Goal: Answer question/provide support: Share knowledge or assist other users

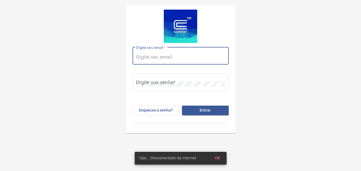
click at [165, 57] on input "Digite seu email *" at bounding box center [180, 56] width 89 height 5
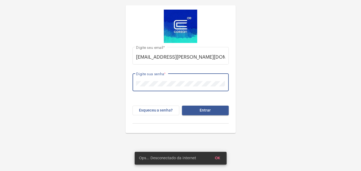
click at [182, 106] on button "Entrar" at bounding box center [205, 111] width 47 height 10
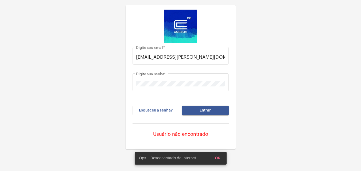
drag, startPoint x: 134, startPoint y: 56, endPoint x: 231, endPoint y: 57, distance: 97.2
click at [231, 57] on div "[PERSON_NAME][EMAIL_ADDRESS][DOMAIN_NAME] [PERSON_NAME] seu email * Digite sua …" at bounding box center [181, 94] width 102 height 102
click at [204, 56] on input "[EMAIL_ADDRESS][PERSON_NAME][DOMAIN_NAME]" at bounding box center [180, 56] width 89 height 5
click at [194, 58] on input "[EMAIL_ADDRESS][PERSON_NAME][DOMAIN_NAME]" at bounding box center [180, 56] width 89 height 5
click at [192, 57] on input "[EMAIL_ADDRESS][PERSON_NAME][DOMAIN_NAME]" at bounding box center [180, 56] width 89 height 5
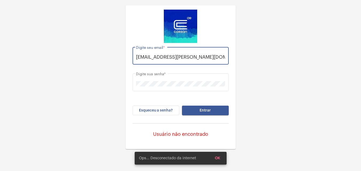
type input "[EMAIL_ADDRESS][PERSON_NAME][DOMAIN_NAME]"
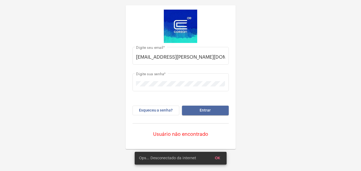
click at [206, 110] on span "Entrar" at bounding box center [205, 111] width 11 height 4
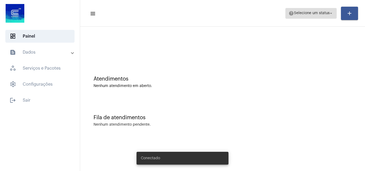
click at [315, 16] on span "help Selecione um status arrow_drop_down" at bounding box center [311, 13] width 45 height 10
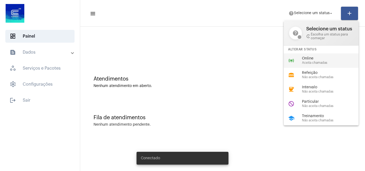
click at [302, 60] on span "Online" at bounding box center [332, 59] width 61 height 4
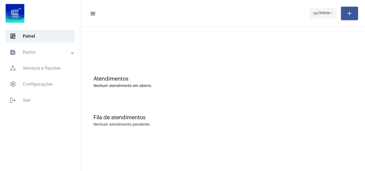
click at [324, 14] on span "Online" at bounding box center [323, 13] width 11 height 4
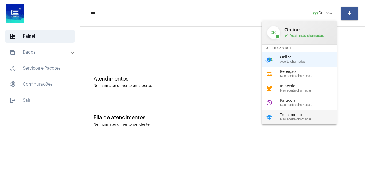
click at [295, 119] on span "Não aceita chamadas" at bounding box center [310, 119] width 61 height 3
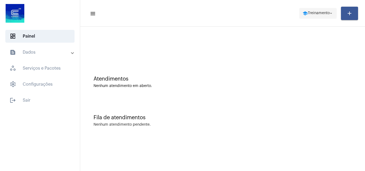
click at [320, 8] on button "school Treinamento arrow_drop_down" at bounding box center [317, 13] width 37 height 11
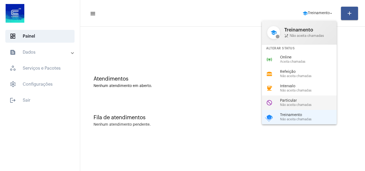
click at [298, 98] on div "do_not_disturb Particular Não aceita chamadas" at bounding box center [303, 103] width 83 height 14
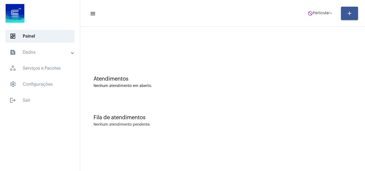
click at [299, 14] on mat-toolbar-row "menu do_not_disturb Particular arrow_drop_down add" at bounding box center [222, 13] width 285 height 17
click at [316, 13] on span "Particular" at bounding box center [321, 13] width 17 height 4
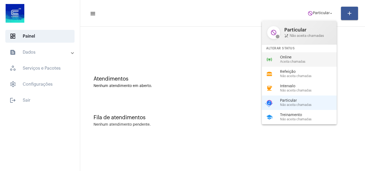
click at [281, 60] on div "Online Aceita chamadas" at bounding box center [310, 60] width 61 height 8
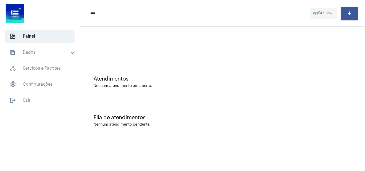
click at [329, 12] on mat-icon "arrow_drop_down" at bounding box center [331, 13] width 5 height 5
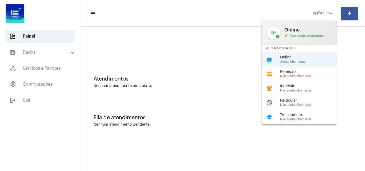
click at [298, 115] on span "Treinamento" at bounding box center [310, 115] width 61 height 4
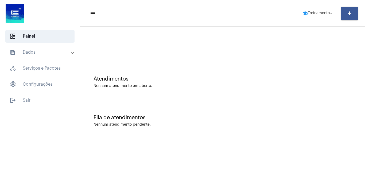
click at [318, 19] on mat-toolbar-row "menu school Treinamento arrow_drop_down add" at bounding box center [222, 13] width 285 height 17
click at [321, 11] on span "Treinamento" at bounding box center [319, 13] width 22 height 4
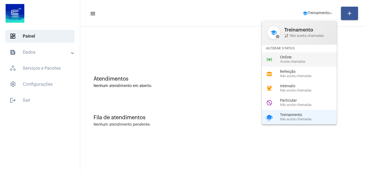
click at [286, 58] on span "Online" at bounding box center [310, 58] width 61 height 4
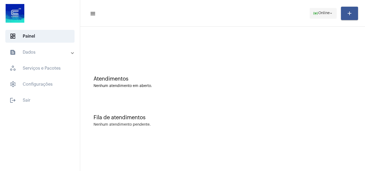
click at [313, 11] on mat-icon "online_prediction" at bounding box center [315, 13] width 5 height 5
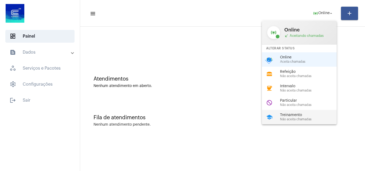
click at [301, 120] on span "Não aceita chamadas" at bounding box center [310, 119] width 61 height 3
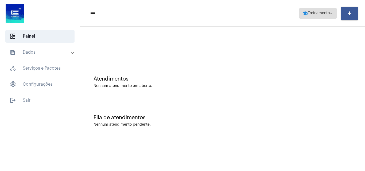
click at [302, 13] on mat-icon "school" at bounding box center [304, 13] width 5 height 5
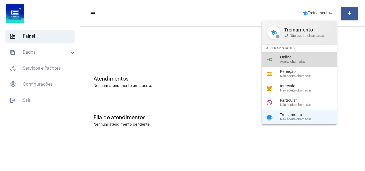
click at [298, 60] on span "Aceita chamadas" at bounding box center [310, 61] width 61 height 3
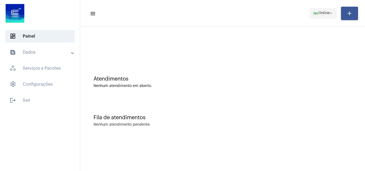
click at [325, 11] on span "Online" at bounding box center [323, 13] width 11 height 4
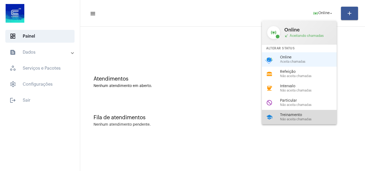
click at [285, 111] on div "school Treinamento Não aceita chamadas" at bounding box center [303, 117] width 83 height 14
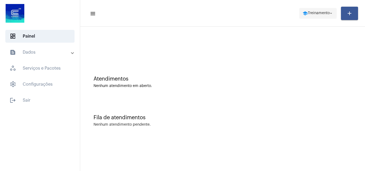
click at [311, 9] on span "school Treinamento arrow_drop_down" at bounding box center [317, 13] width 31 height 10
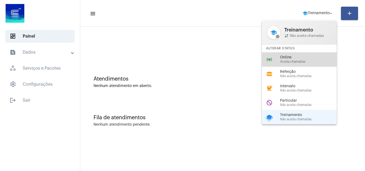
click at [286, 57] on span "Online" at bounding box center [310, 58] width 61 height 4
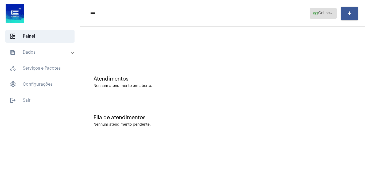
click at [319, 17] on span "online_prediction Online arrow_drop_down" at bounding box center [323, 13] width 21 height 10
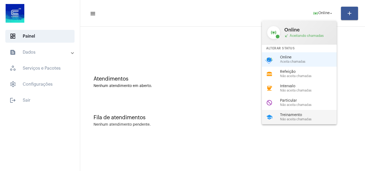
click at [298, 119] on span "Não aceita chamadas" at bounding box center [310, 119] width 61 height 3
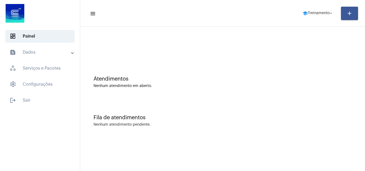
click at [315, 19] on mat-toolbar-row "menu school Treinamento arrow_drop_down add" at bounding box center [222, 13] width 285 height 17
click at [310, 14] on span "Treinamento" at bounding box center [319, 13] width 22 height 4
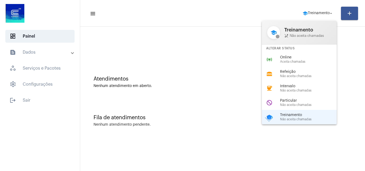
click at [291, 59] on span "Online" at bounding box center [310, 58] width 61 height 4
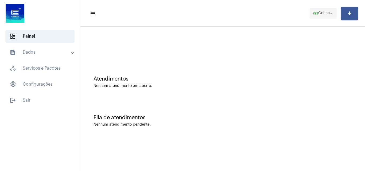
click at [320, 9] on span "online_prediction Online arrow_drop_down" at bounding box center [323, 13] width 21 height 10
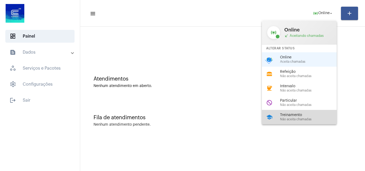
click at [300, 112] on div "school Treinamento Não aceita chamadas" at bounding box center [303, 117] width 83 height 14
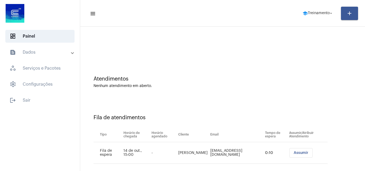
click at [311, 7] on mat-toolbar-row "menu school Treinamento arrow_drop_down add" at bounding box center [222, 13] width 285 height 17
click at [311, 11] on span "Treinamento" at bounding box center [319, 13] width 22 height 4
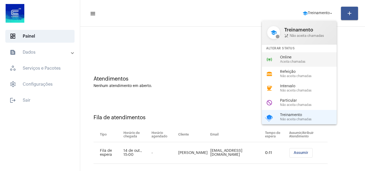
click at [293, 66] on div "online_prediction Online Aceita chamadas" at bounding box center [303, 59] width 83 height 14
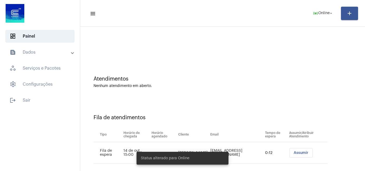
click at [296, 155] on span "Assumir" at bounding box center [301, 153] width 15 height 4
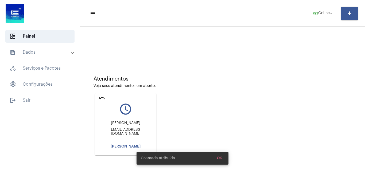
click at [131, 146] on div "Chamada atribuída OK" at bounding box center [182, 159] width 105 height 26
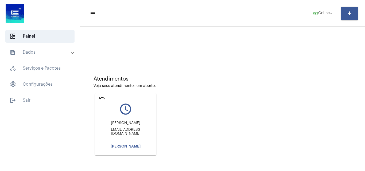
click at [111, 145] on button "[PERSON_NAME]" at bounding box center [125, 147] width 53 height 10
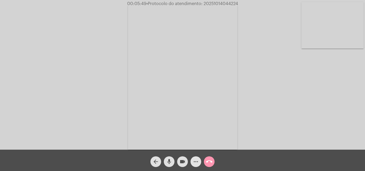
click at [194, 162] on mat-icon "more_horiz" at bounding box center [196, 162] width 6 height 6
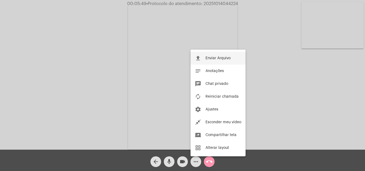
click at [215, 56] on button "file_upload Enviar Arquivo" at bounding box center [217, 58] width 55 height 13
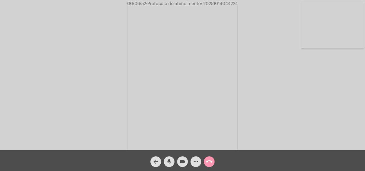
click at [194, 161] on mat-icon "more_horiz" at bounding box center [196, 162] width 6 height 6
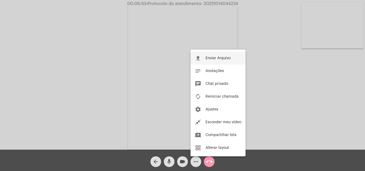
click at [217, 54] on button "file_upload Enviar Arquivo" at bounding box center [217, 58] width 55 height 13
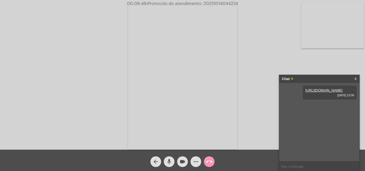
click at [198, 163] on mat-icon "more_horiz" at bounding box center [196, 162] width 6 height 6
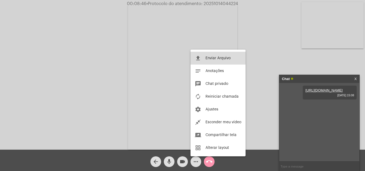
click at [201, 57] on mat-icon "file_upload" at bounding box center [198, 58] width 6 height 6
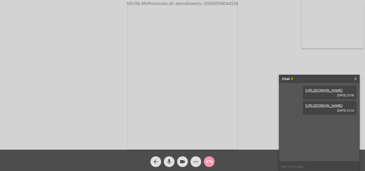
click at [331, 34] on video at bounding box center [332, 25] width 62 height 46
click at [295, 79] on div "Chat" at bounding box center [314, 79] width 64 height 8
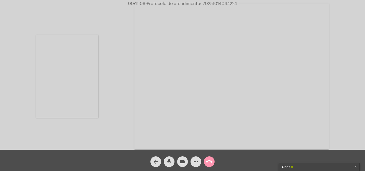
click at [79, 86] on video at bounding box center [67, 76] width 62 height 83
click at [195, 162] on mat-icon "more_horiz" at bounding box center [196, 162] width 6 height 6
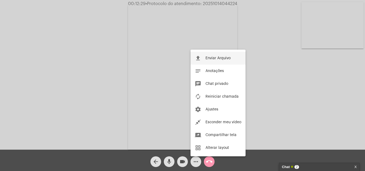
click at [211, 58] on span "Enviar Arquivo" at bounding box center [217, 58] width 25 height 4
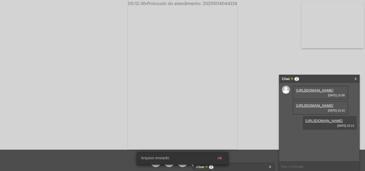
scroll to position [5, 0]
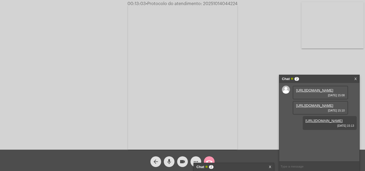
click at [272, 168] on div "Chat 2 X" at bounding box center [234, 167] width 80 height 8
click at [270, 167] on link "X" at bounding box center [270, 167] width 2 height 8
click at [361, 14] on div "Acessando Câmera e Microfone..." at bounding box center [183, 76] width 364 height 150
click at [321, 32] on video at bounding box center [332, 25] width 62 height 46
click at [66, 92] on video at bounding box center [67, 76] width 62 height 83
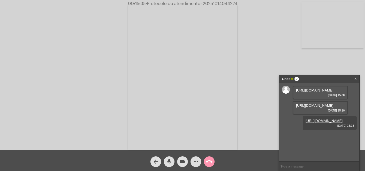
click at [338, 30] on video at bounding box center [332, 25] width 62 height 46
click at [59, 75] on video at bounding box center [67, 76] width 62 height 83
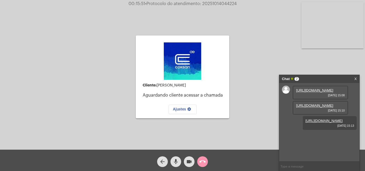
click at [333, 32] on video at bounding box center [332, 25] width 62 height 46
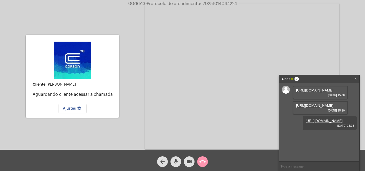
click at [337, 77] on div "Chat 2" at bounding box center [314, 79] width 64 height 8
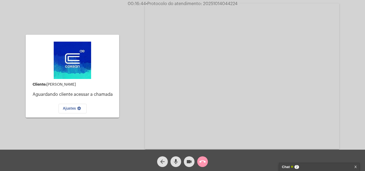
click at [317, 168] on div "Chat 2" at bounding box center [314, 167] width 64 height 8
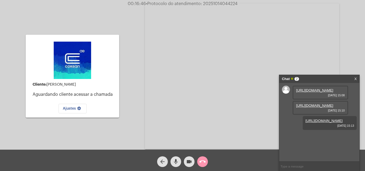
click at [314, 77] on div "Chat 2" at bounding box center [314, 79] width 64 height 8
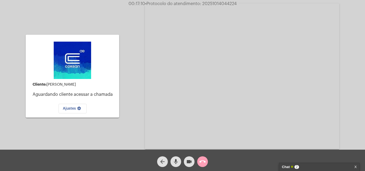
click at [205, 164] on button "call_end" at bounding box center [202, 162] width 11 height 11
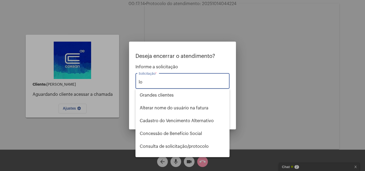
type input "l"
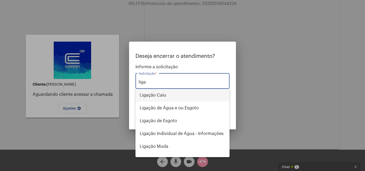
click at [167, 99] on span "Ligação Caiu" at bounding box center [182, 95] width 85 height 13
type input "Ligação Caiu"
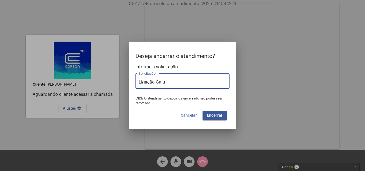
click at [211, 115] on span "Encerrar" at bounding box center [215, 116] width 16 height 4
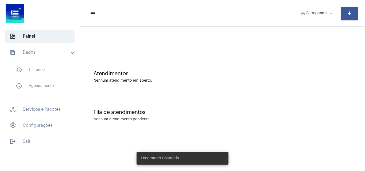
click at [231, 5] on mat-toolbar-row "menu online_prediction Carregando... arrow_drop_down add" at bounding box center [222, 13] width 285 height 17
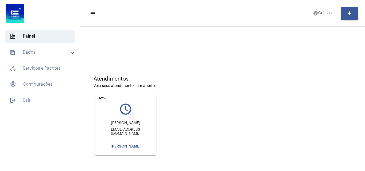
click at [132, 148] on span "[PERSON_NAME]" at bounding box center [126, 147] width 30 height 4
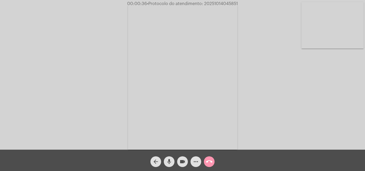
click at [194, 158] on span "more_horiz" at bounding box center [196, 162] width 6 height 11
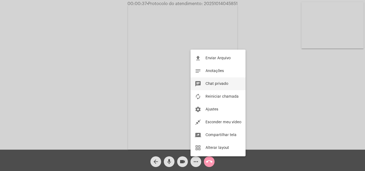
click at [214, 84] on span "Chat privado" at bounding box center [216, 84] width 23 height 4
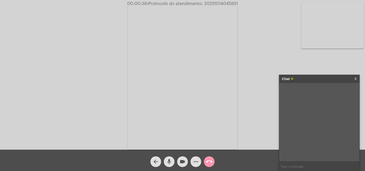
click at [290, 169] on input "text" at bounding box center [319, 166] width 80 height 9
click at [300, 76] on div "Chat" at bounding box center [314, 79] width 64 height 8
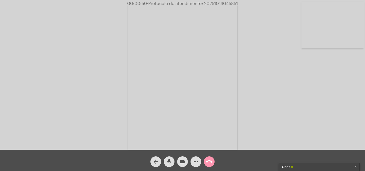
click at [170, 159] on mat-icon "mic" at bounding box center [169, 162] width 6 height 6
click at [180, 162] on mat-icon "videocam" at bounding box center [182, 162] width 6 height 6
click at [198, 166] on span "more_horiz" at bounding box center [196, 162] width 6 height 11
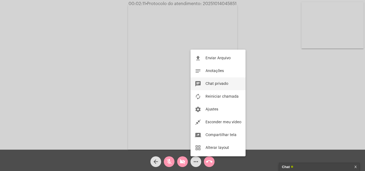
click at [217, 85] on span "Chat privado" at bounding box center [216, 84] width 23 height 4
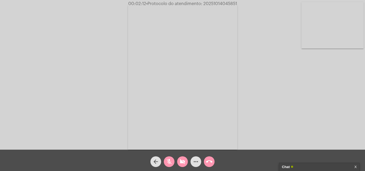
click at [291, 169] on div "Chat" at bounding box center [314, 167] width 64 height 8
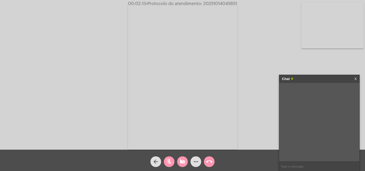
paste input "20251014042918"
type input "20251014042918"
click at [169, 162] on mat-icon "mic_off" at bounding box center [169, 162] width 6 height 6
click at [182, 164] on mat-icon "videocam_off" at bounding box center [182, 162] width 6 height 6
click at [324, 80] on div "Chat" at bounding box center [314, 79] width 64 height 8
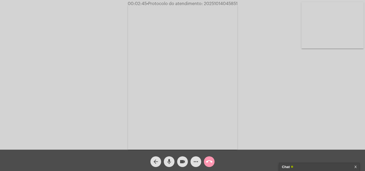
click at [211, 164] on mat-icon "call_end" at bounding box center [209, 162] width 6 height 6
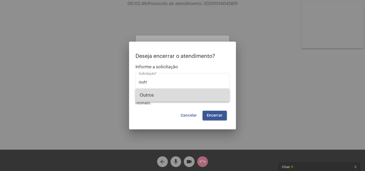
click at [184, 92] on span "Outros" at bounding box center [182, 95] width 85 height 13
type input "Outros"
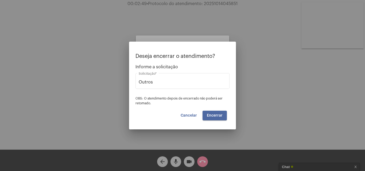
click at [215, 113] on button "Encerrar" at bounding box center [214, 116] width 24 height 10
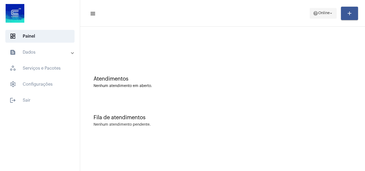
click at [313, 17] on span "help Online arrow_drop_down" at bounding box center [323, 13] width 21 height 10
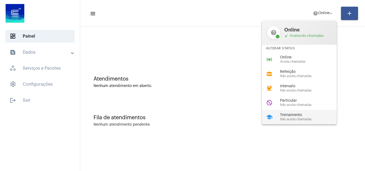
click at [292, 114] on span "Treinamento" at bounding box center [310, 115] width 61 height 4
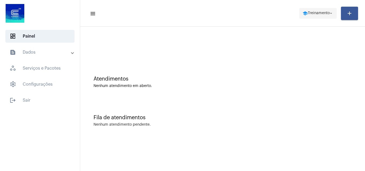
click at [322, 12] on span "Treinamento" at bounding box center [319, 13] width 22 height 4
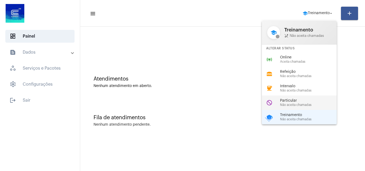
click at [296, 101] on span "Particular" at bounding box center [310, 101] width 61 height 4
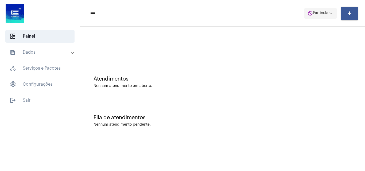
click at [310, 13] on mat-icon "do_not_disturb" at bounding box center [309, 13] width 5 height 5
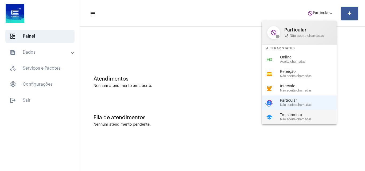
click at [311, 118] on span "Não aceita chamadas" at bounding box center [310, 119] width 61 height 3
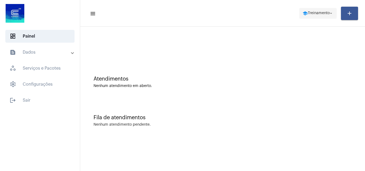
click at [314, 14] on span "Treinamento" at bounding box center [319, 13] width 22 height 4
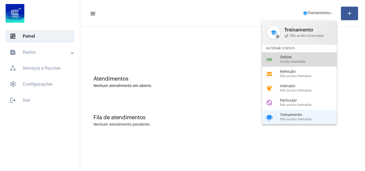
click at [287, 61] on span "Aceita chamadas" at bounding box center [310, 61] width 61 height 3
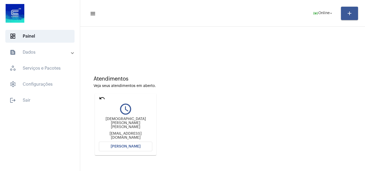
click at [129, 147] on span "[PERSON_NAME]" at bounding box center [126, 147] width 30 height 4
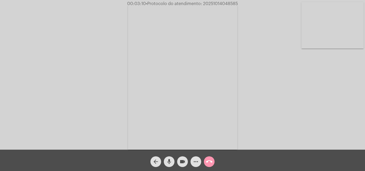
click at [194, 162] on mat-icon "more_horiz" at bounding box center [196, 162] width 6 height 6
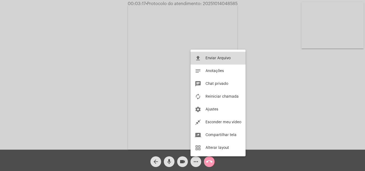
click at [224, 60] on span "Enviar Arquivo" at bounding box center [217, 58] width 25 height 4
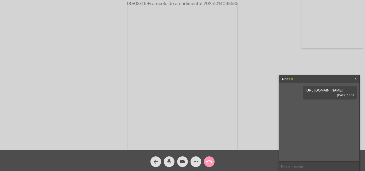
click at [228, 4] on span "• Protocolo do atendimento: 20251014048585" at bounding box center [192, 4] width 92 height 4
copy span "20251014048585"
click at [194, 163] on mat-icon "more_horiz" at bounding box center [196, 162] width 6 height 6
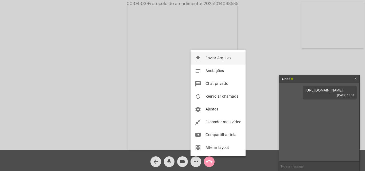
click at [216, 56] on button "file_upload Enviar Arquivo" at bounding box center [217, 58] width 55 height 13
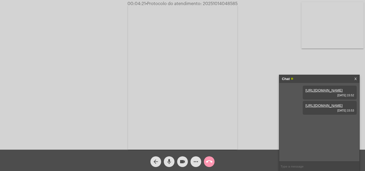
copy span "20251014048585"
paste input "20251014048585"
type input "20251014048585"
click at [209, 161] on mat-icon "call_end" at bounding box center [209, 162] width 6 height 6
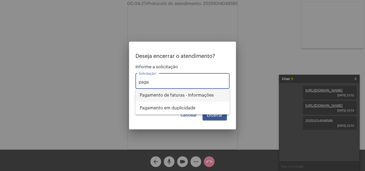
click at [188, 95] on span "Pagamento de faturas - Informações" at bounding box center [182, 95] width 85 height 13
type input "Pagamento de faturas - Informações"
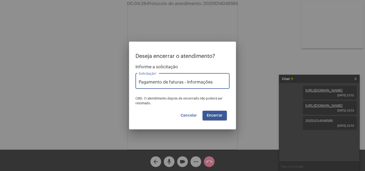
click at [221, 114] on span "Encerrar" at bounding box center [215, 116] width 16 height 4
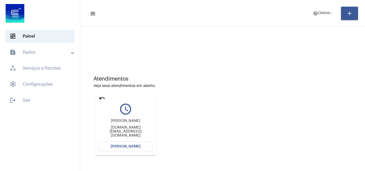
click at [140, 150] on button "[PERSON_NAME]" at bounding box center [125, 147] width 53 height 10
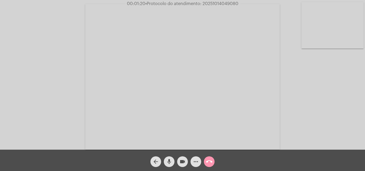
click at [219, 5] on span "• Protocolo do atendimento: 20251014049080" at bounding box center [191, 4] width 93 height 4
copy span "20251014049080"
click at [207, 162] on mat-icon "call_end" at bounding box center [209, 162] width 6 height 6
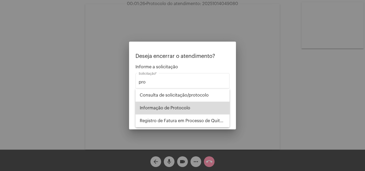
click at [185, 107] on span "Informação de Protocolo" at bounding box center [182, 108] width 85 height 13
type input "Informação de Protocolo"
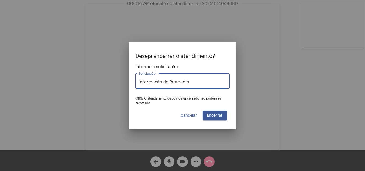
click at [212, 111] on button "Encerrar" at bounding box center [214, 116] width 24 height 10
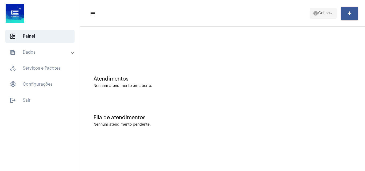
click at [324, 11] on span "help Online arrow_drop_down" at bounding box center [323, 13] width 21 height 10
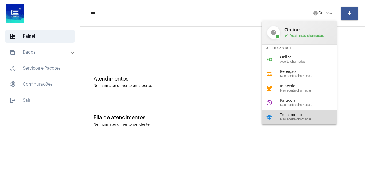
click at [280, 116] on div "school Treinamento Não aceita chamadas" at bounding box center [303, 117] width 83 height 14
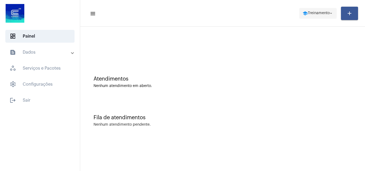
click at [321, 11] on span "school Treinamento arrow_drop_down" at bounding box center [317, 13] width 31 height 10
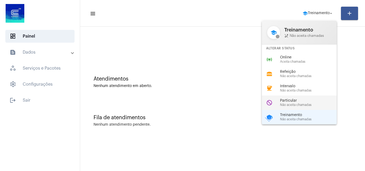
click at [285, 104] on span "Não aceita chamadas" at bounding box center [310, 104] width 61 height 3
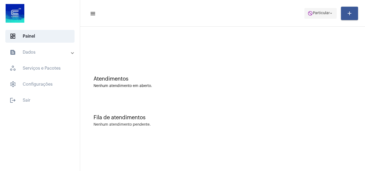
click at [326, 17] on span "do_not_disturb Particular arrow_drop_down" at bounding box center [320, 13] width 26 height 10
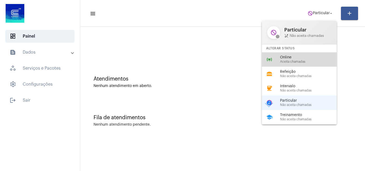
click at [289, 64] on div "online_prediction Online Aceita chamadas" at bounding box center [303, 59] width 83 height 14
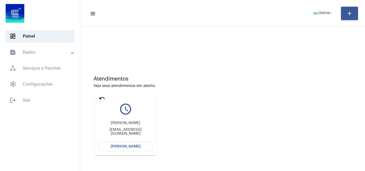
click at [127, 146] on span "[PERSON_NAME]" at bounding box center [126, 147] width 30 height 4
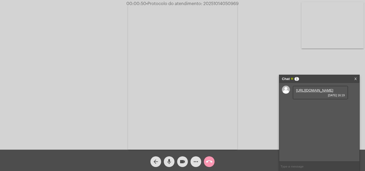
click at [315, 92] on link "[URL][DOMAIN_NAME]" at bounding box center [314, 90] width 37 height 4
click at [230, 5] on span "• Protocolo do atendimento: 20251014050969" at bounding box center [192, 4] width 92 height 4
copy span "20251014050969"
click at [303, 164] on input "text" at bounding box center [319, 166] width 80 height 9
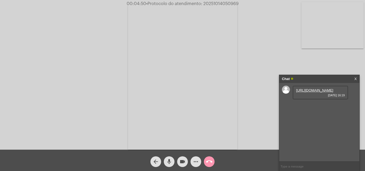
paste input "20251014050969"
type input "20251014050969"
click at [212, 162] on button "call_end" at bounding box center [209, 162] width 11 height 11
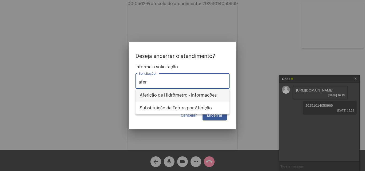
click at [198, 93] on span "Aferição de Hidrômetro - Informações" at bounding box center [182, 95] width 85 height 13
type input "Aferição de Hidrômetro - Informações"
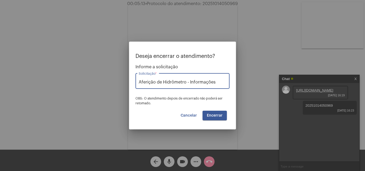
click at [217, 119] on button "Encerrar" at bounding box center [214, 116] width 24 height 10
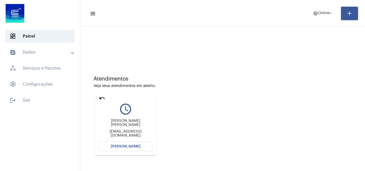
click at [127, 145] on span "[PERSON_NAME]" at bounding box center [126, 147] width 30 height 4
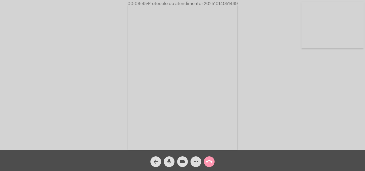
click at [333, 30] on video at bounding box center [332, 25] width 62 height 46
click at [52, 64] on video at bounding box center [67, 76] width 62 height 83
click at [195, 162] on mat-icon "more_horiz" at bounding box center [196, 162] width 6 height 6
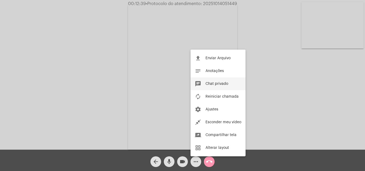
click at [224, 83] on span "Chat privado" at bounding box center [216, 84] width 23 height 4
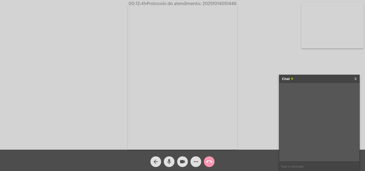
paste input "R$ 354,22"
type input "R$ 354,22"
drag, startPoint x: 276, startPoint y: 165, endPoint x: 263, endPoint y: 167, distance: 13.2
click at [263, 167] on app-call "00:12:55 • Protocolo do atendimento: 20251014051449 Acessando Câmera e Microfon…" at bounding box center [182, 85] width 365 height 171
paste input "R$ 1.771,08"
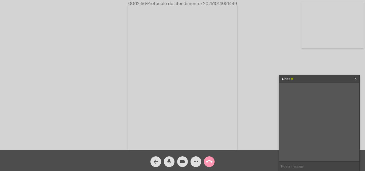
type input "R$ 1.771,08"
click at [223, 1] on div "Acessando Câmera e Microfone..." at bounding box center [182, 75] width 365 height 150
click at [223, 3] on span "• Protocolo do atendimento: 20251014051449" at bounding box center [191, 4] width 91 height 4
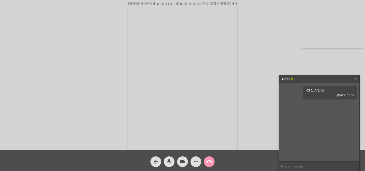
copy span "20251014051449"
click at [214, 160] on button "call_end" at bounding box center [209, 162] width 11 height 11
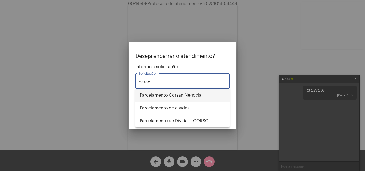
click at [204, 93] on span "Parcelamento Corsan Negocia" at bounding box center [182, 95] width 85 height 13
type input "Parcelamento Corsan Negocia"
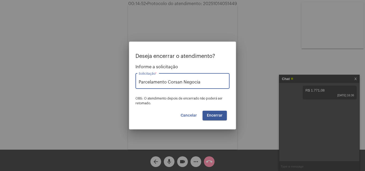
click at [220, 115] on span "Encerrar" at bounding box center [215, 116] width 16 height 4
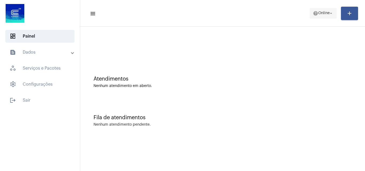
click at [323, 15] on span "Online" at bounding box center [323, 13] width 11 height 4
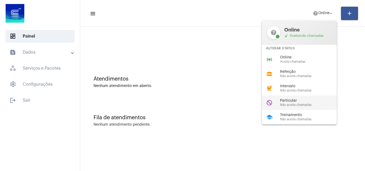
click at [299, 107] on div "do_not_disturb Particular Não aceita chamadas" at bounding box center [303, 103] width 83 height 14
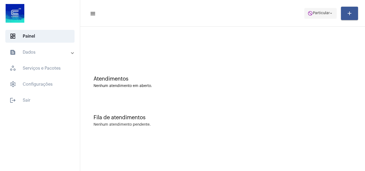
click at [318, 9] on span "do_not_disturb Particular arrow_drop_down" at bounding box center [320, 13] width 26 height 10
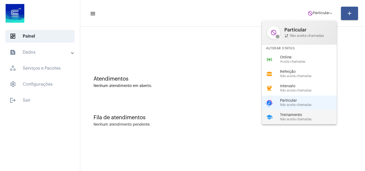
click at [286, 114] on span "Treinamento" at bounding box center [310, 115] width 61 height 4
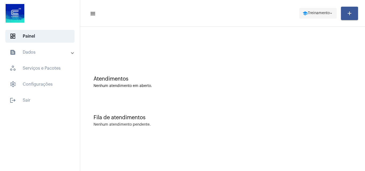
click at [314, 18] on span "school Treinamento arrow_drop_down" at bounding box center [317, 13] width 31 height 10
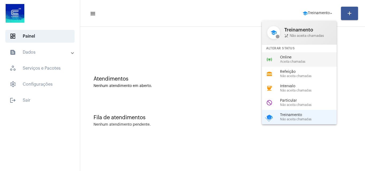
click at [290, 61] on span "Aceita chamadas" at bounding box center [310, 61] width 61 height 3
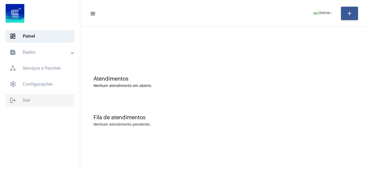
click at [51, 101] on span "logout Sair" at bounding box center [39, 100] width 69 height 13
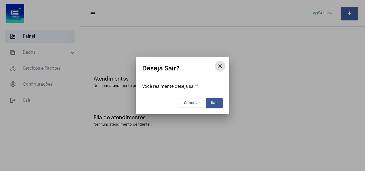
click at [218, 102] on button "Sair" at bounding box center [214, 103] width 17 height 10
